Goal: Entertainment & Leisure: Consume media (video, audio)

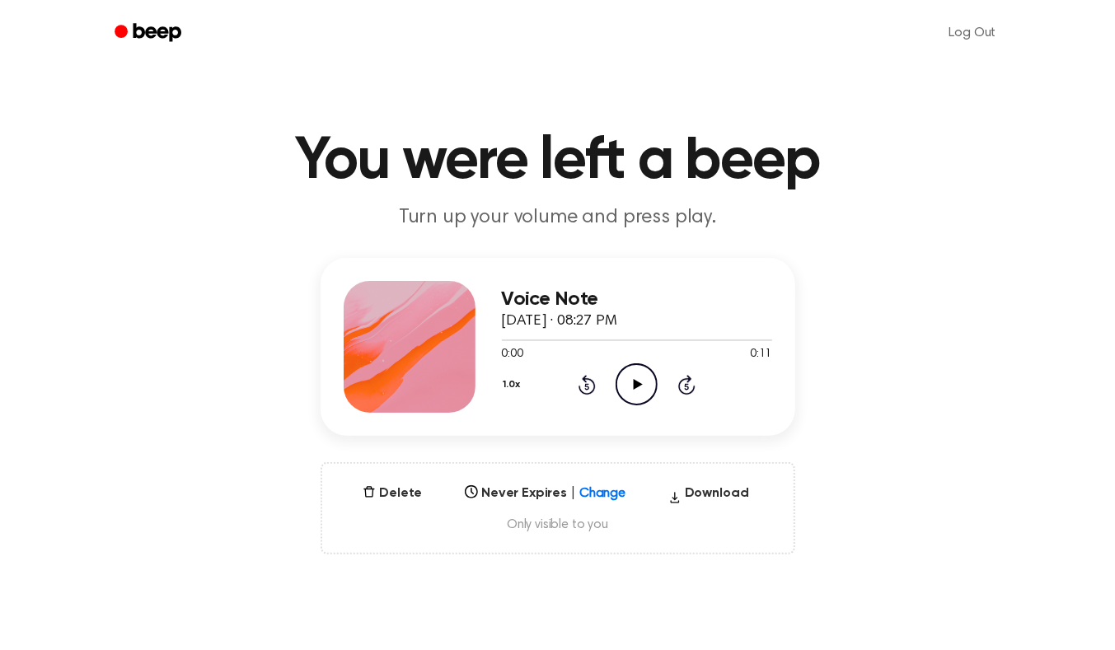
click at [631, 383] on icon "Play Audio" at bounding box center [637, 385] width 42 height 42
click at [641, 390] on icon "Play Audio" at bounding box center [637, 385] width 42 height 42
click at [643, 392] on icon "Play Audio" at bounding box center [637, 385] width 42 height 42
click at [630, 387] on icon "Pause Audio" at bounding box center [637, 385] width 42 height 42
click at [636, 377] on icon "Play Audio" at bounding box center [637, 385] width 42 height 42
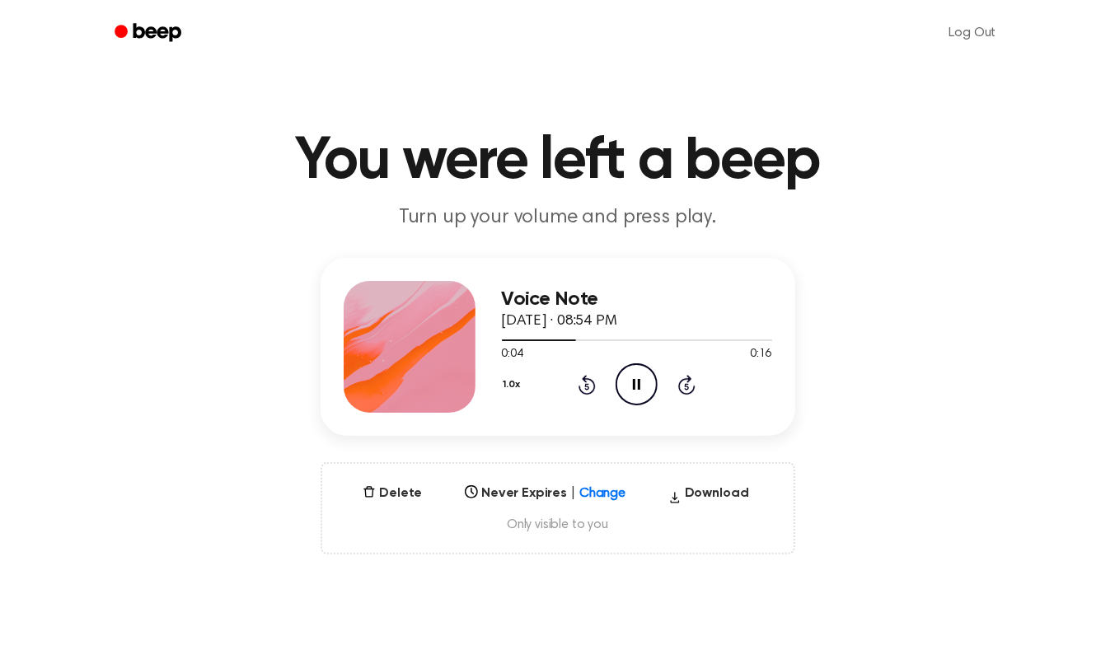
click at [633, 389] on icon at bounding box center [636, 384] width 7 height 11
click at [638, 383] on icon at bounding box center [638, 384] width 9 height 11
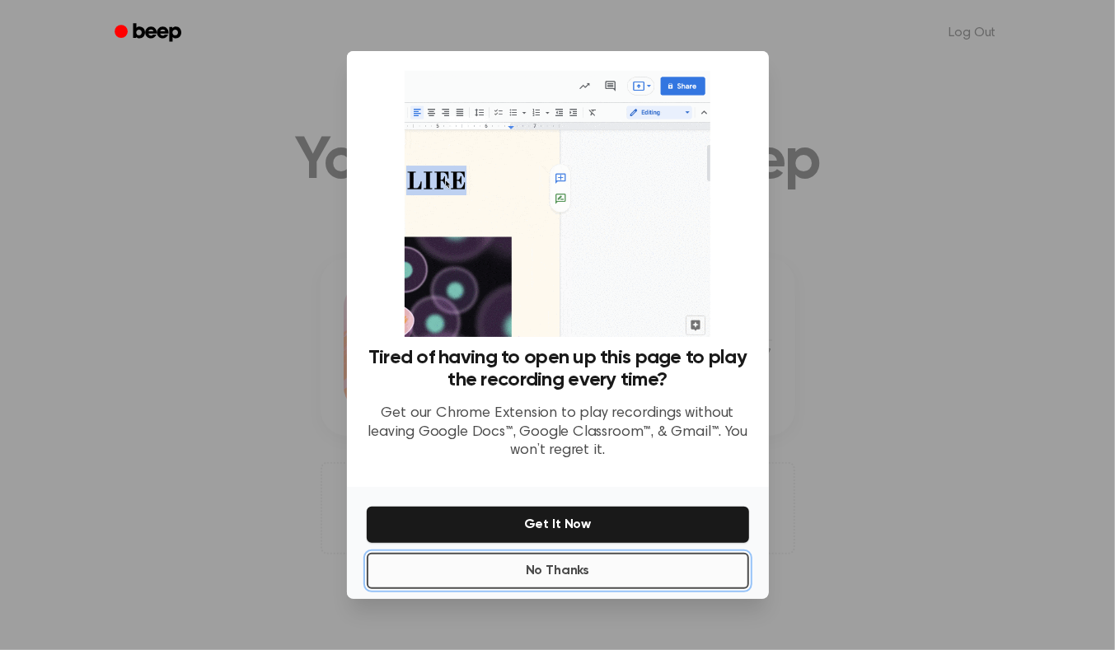
click at [587, 573] on button "No Thanks" at bounding box center [558, 571] width 383 height 36
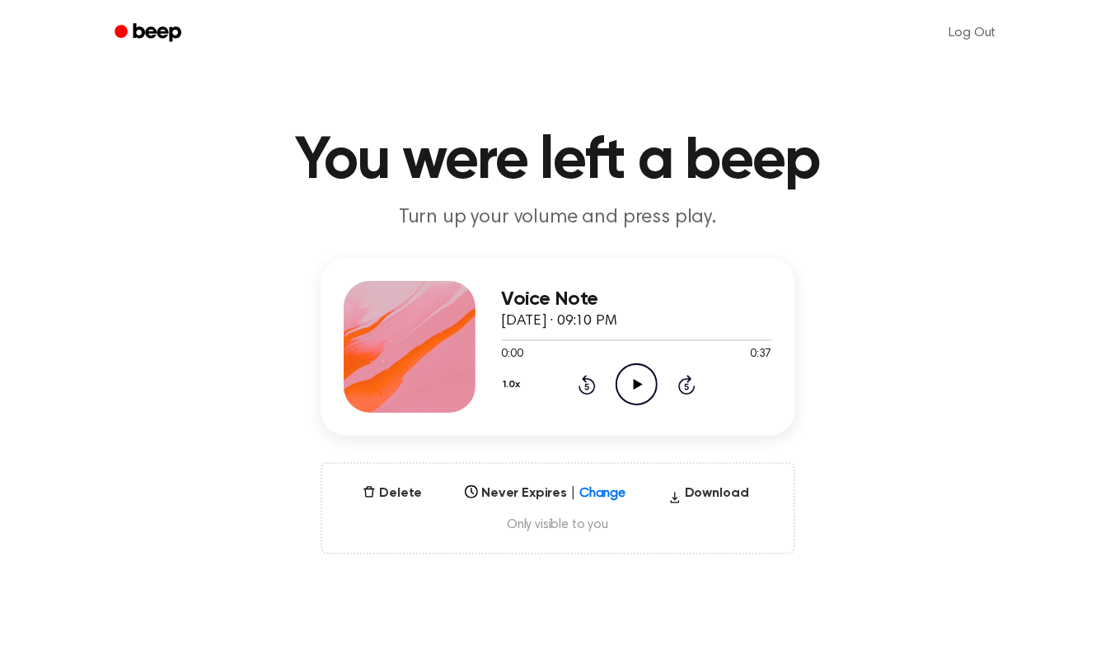
click at [645, 374] on icon "Play Audio" at bounding box center [637, 385] width 42 height 42
click at [639, 391] on icon "Play Audio" at bounding box center [637, 385] width 42 height 42
click at [627, 364] on icon "Play Audio" at bounding box center [637, 385] width 42 height 42
click at [631, 377] on icon "Pause Audio" at bounding box center [637, 385] width 42 height 42
